Goal: Find specific page/section: Find specific page/section

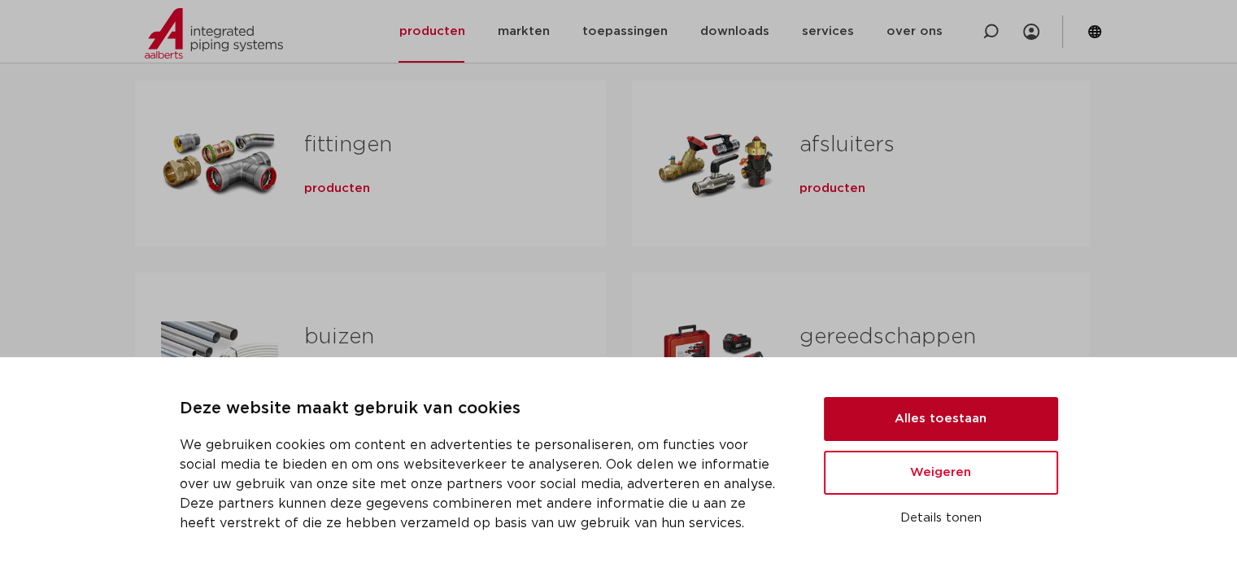
click at [886, 405] on button "Alles toestaan" at bounding box center [941, 419] width 234 height 44
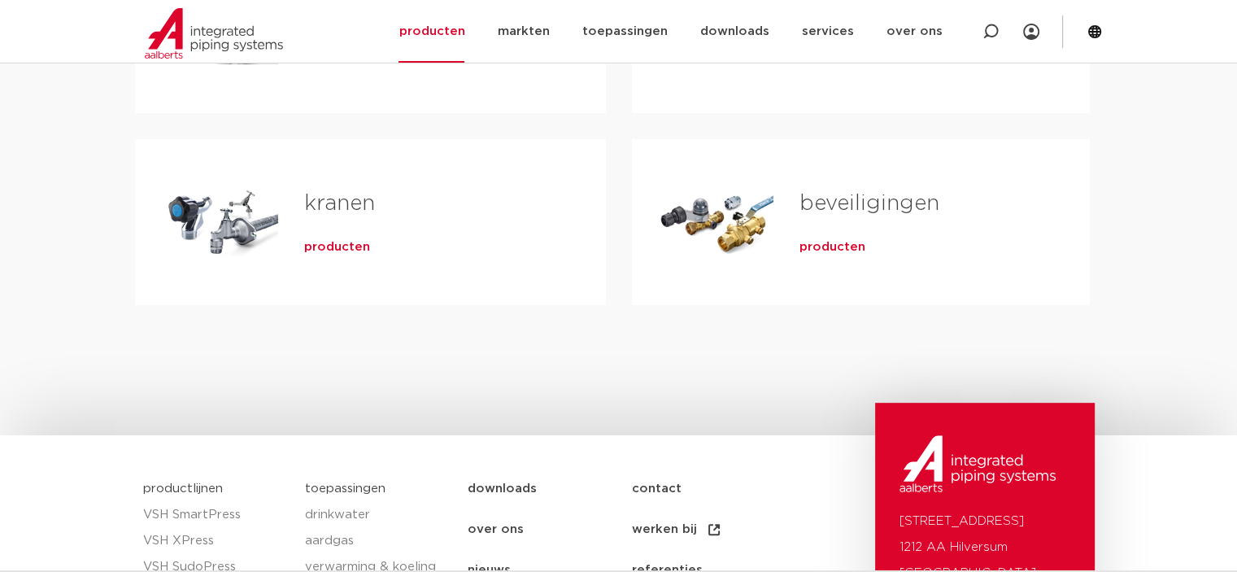
scroll to position [325, 0]
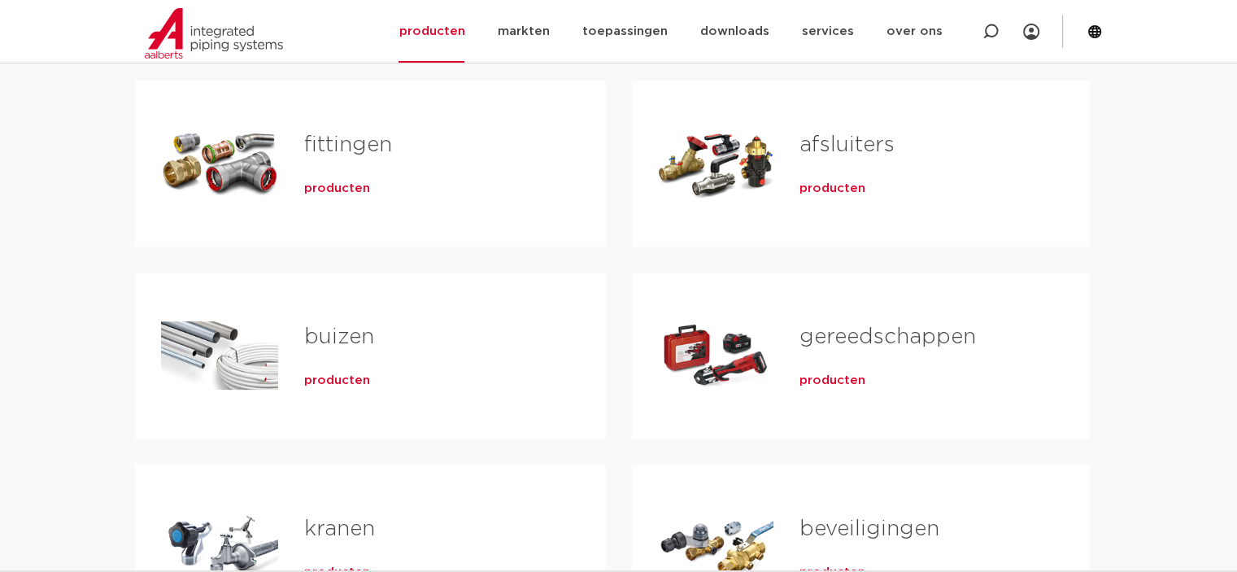
click at [321, 183] on span "producten" at bounding box center [337, 189] width 66 height 16
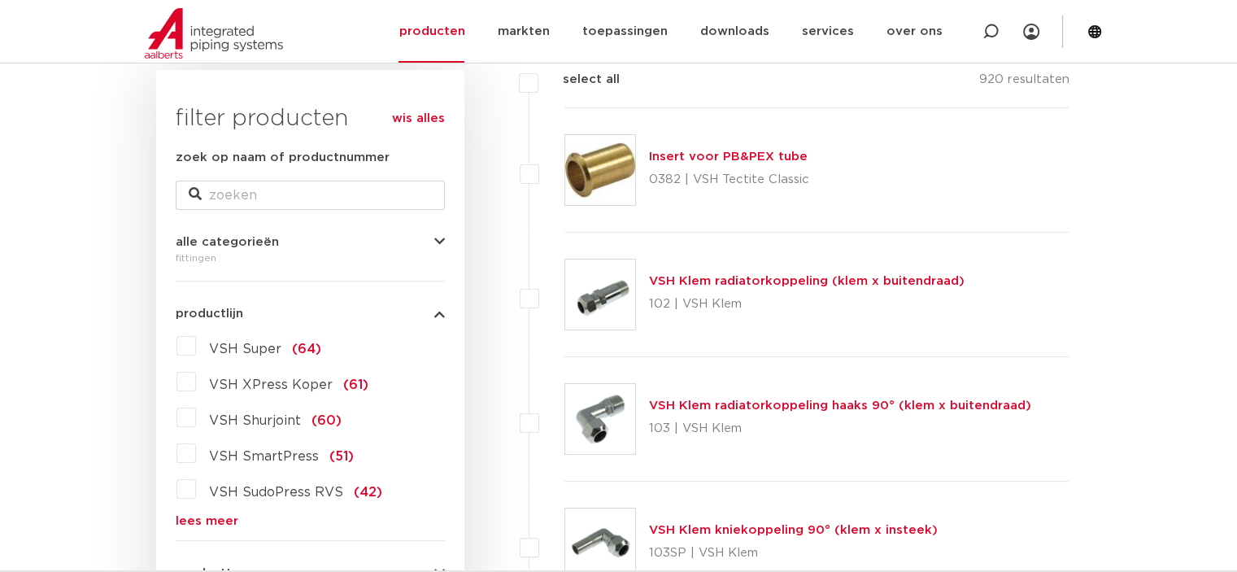
scroll to position [407, 0]
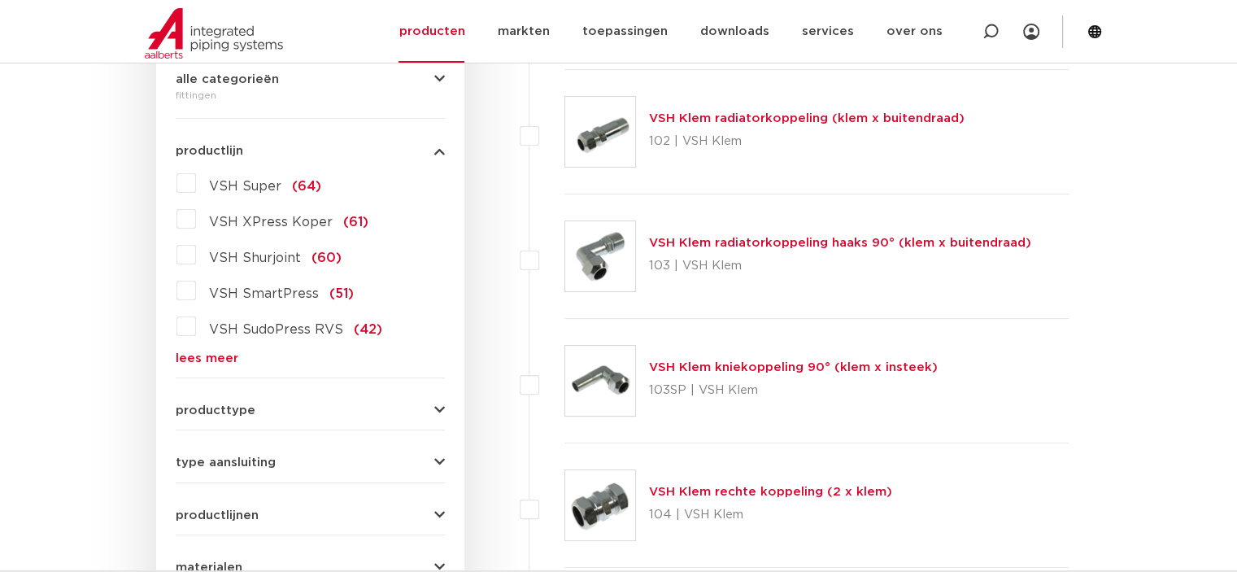
click at [211, 357] on link "lees meer" at bounding box center [310, 358] width 269 height 12
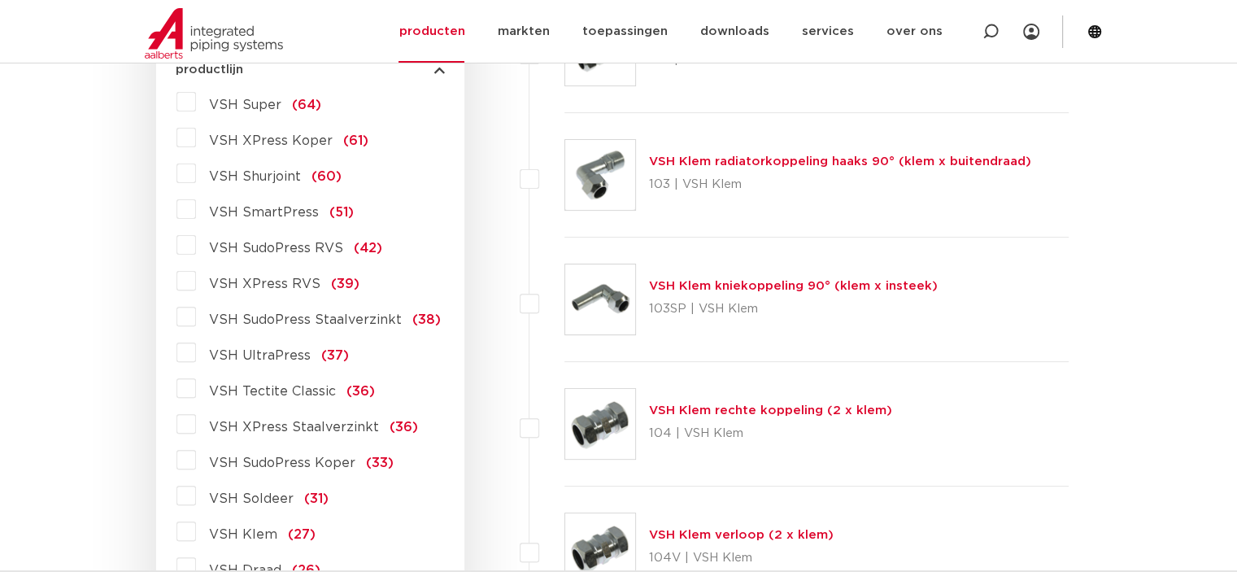
scroll to position [569, 0]
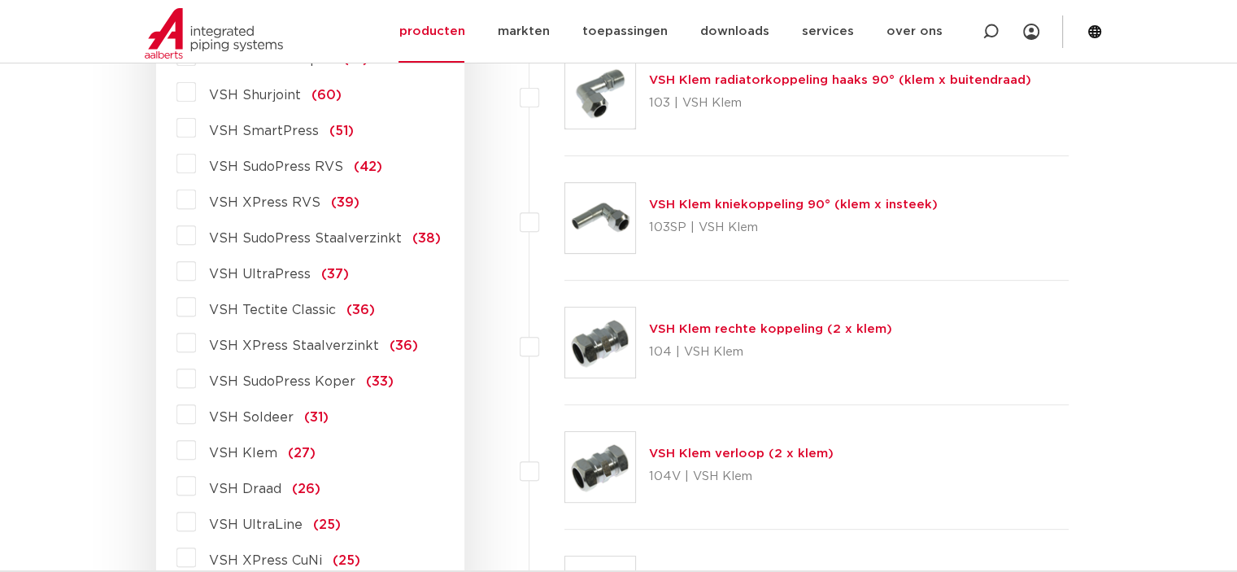
click at [264, 343] on span "VSH XPress Staalverzinkt" at bounding box center [294, 345] width 170 height 13
click at [0, 0] on input "VSH XPress Staalverzinkt (36)" at bounding box center [0, 0] width 0 height 0
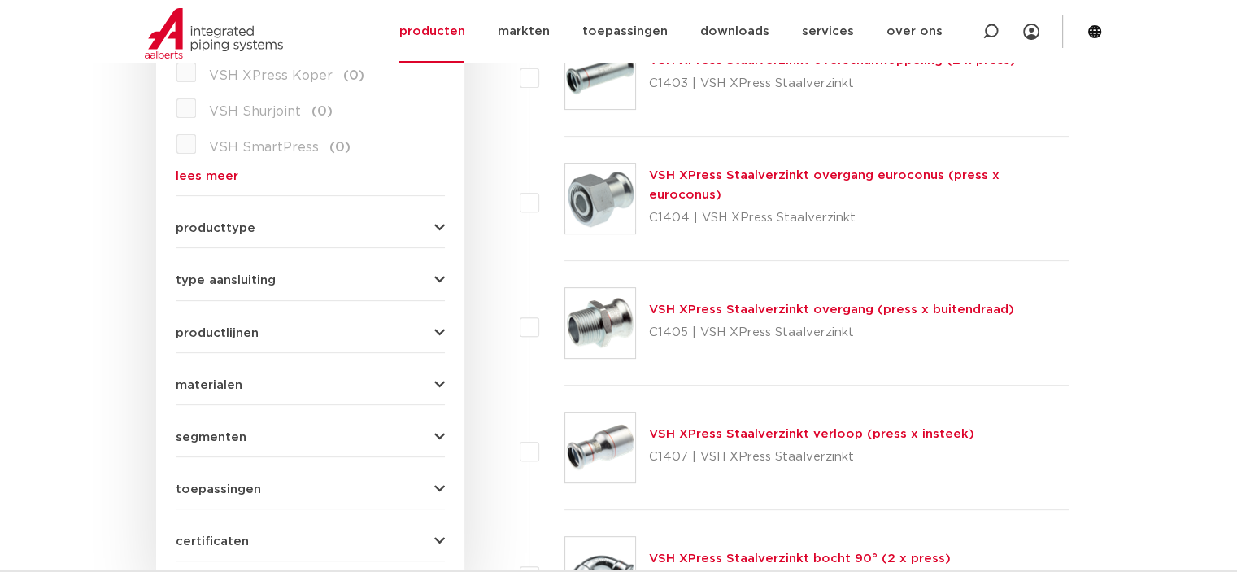
click at [696, 305] on link "VSH XPress Staalverzinkt overgang (press x buitendraad)" at bounding box center [831, 309] width 365 height 12
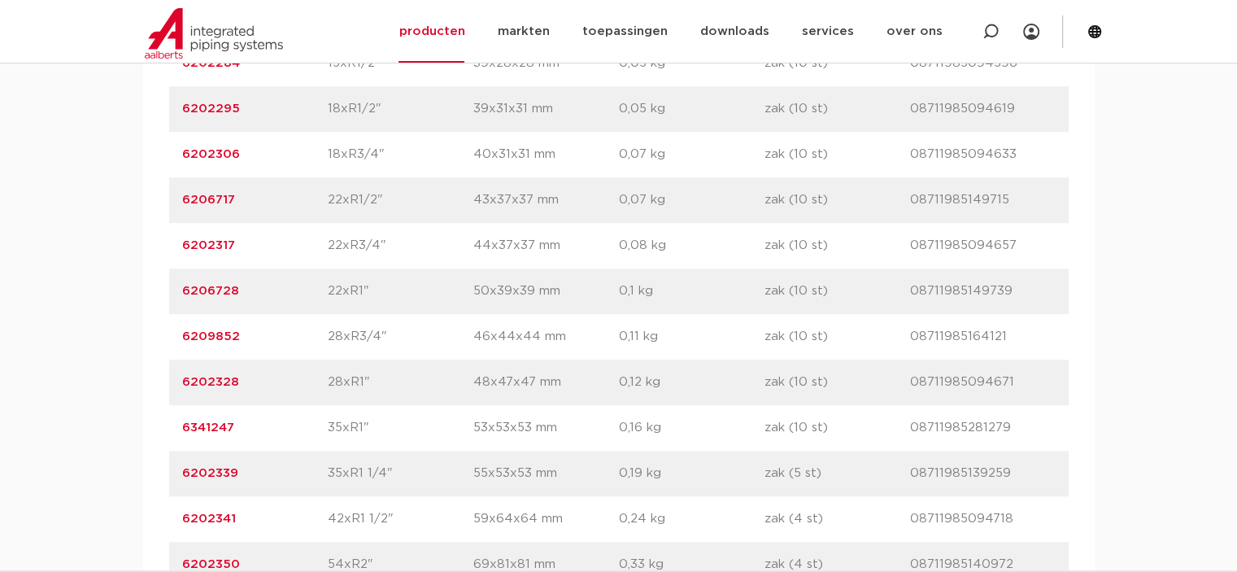
scroll to position [1383, 0]
